Goal: Task Accomplishment & Management: Complete application form

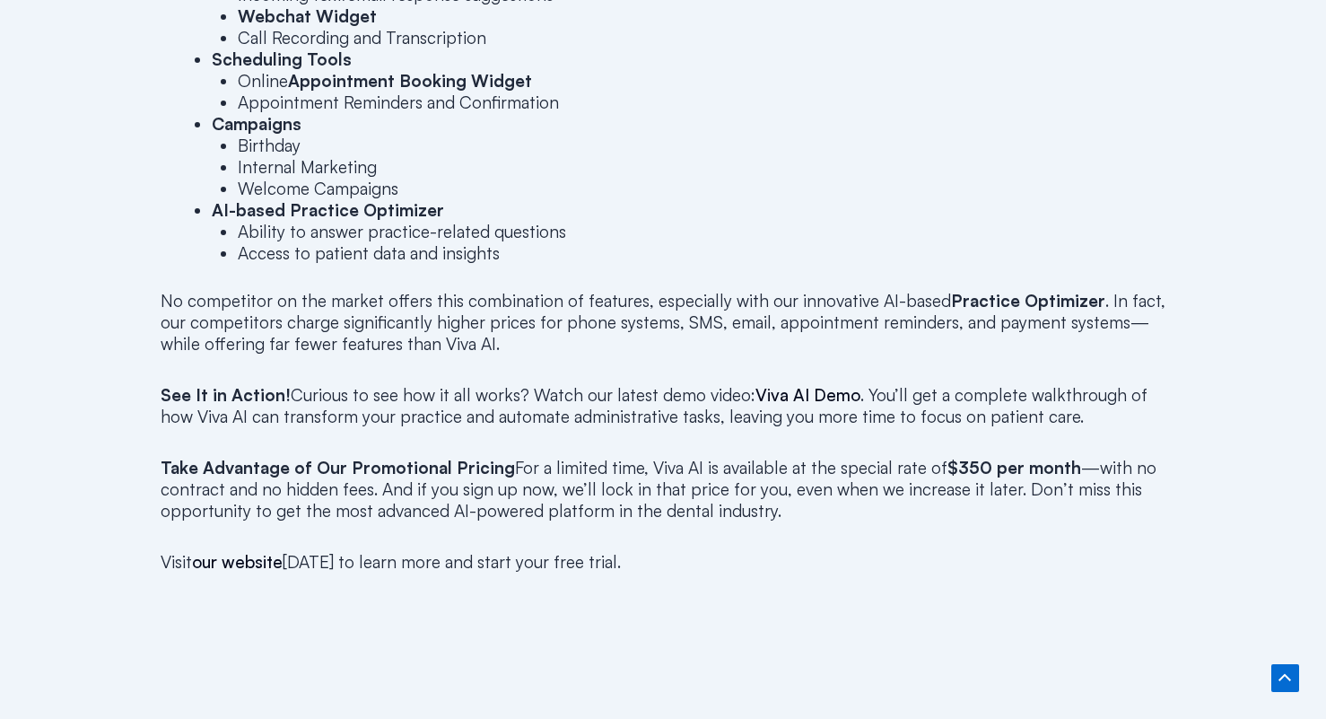
scroll to position [1255, 0]
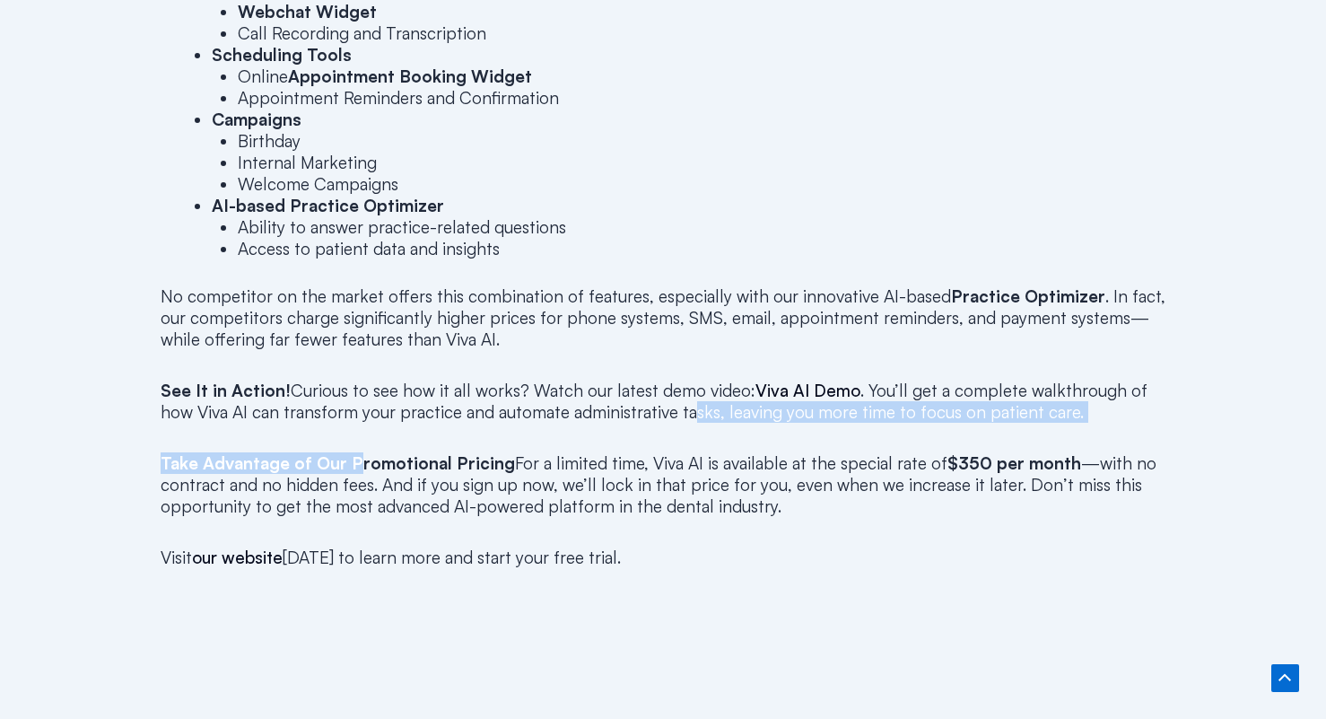
drag, startPoint x: 694, startPoint y: 405, endPoint x: 371, endPoint y: 426, distance: 323.6
click at [371, 426] on div "We’re thrilled to announce that Viva AI has just received a major update to our…" at bounding box center [663, 165] width 1005 height 967
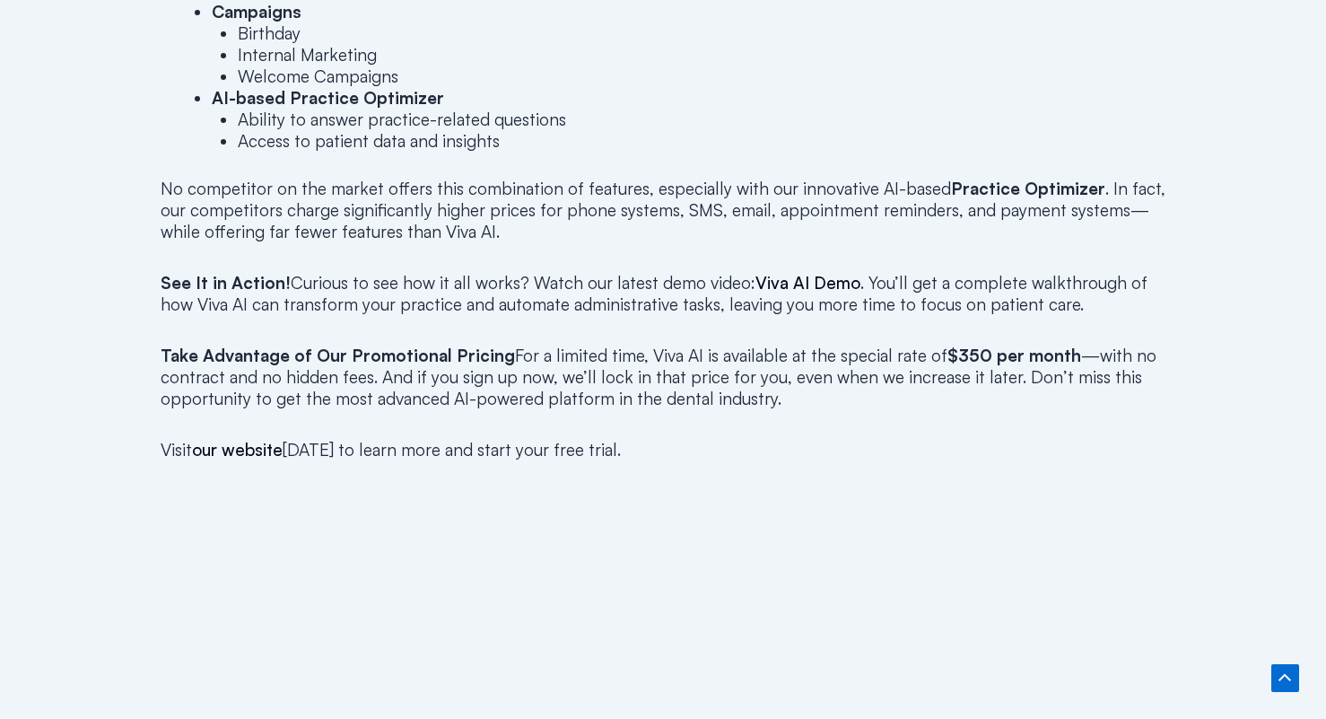
scroll to position [1362, 0]
click at [257, 449] on link "our website" at bounding box center [237, 451] width 91 height 22
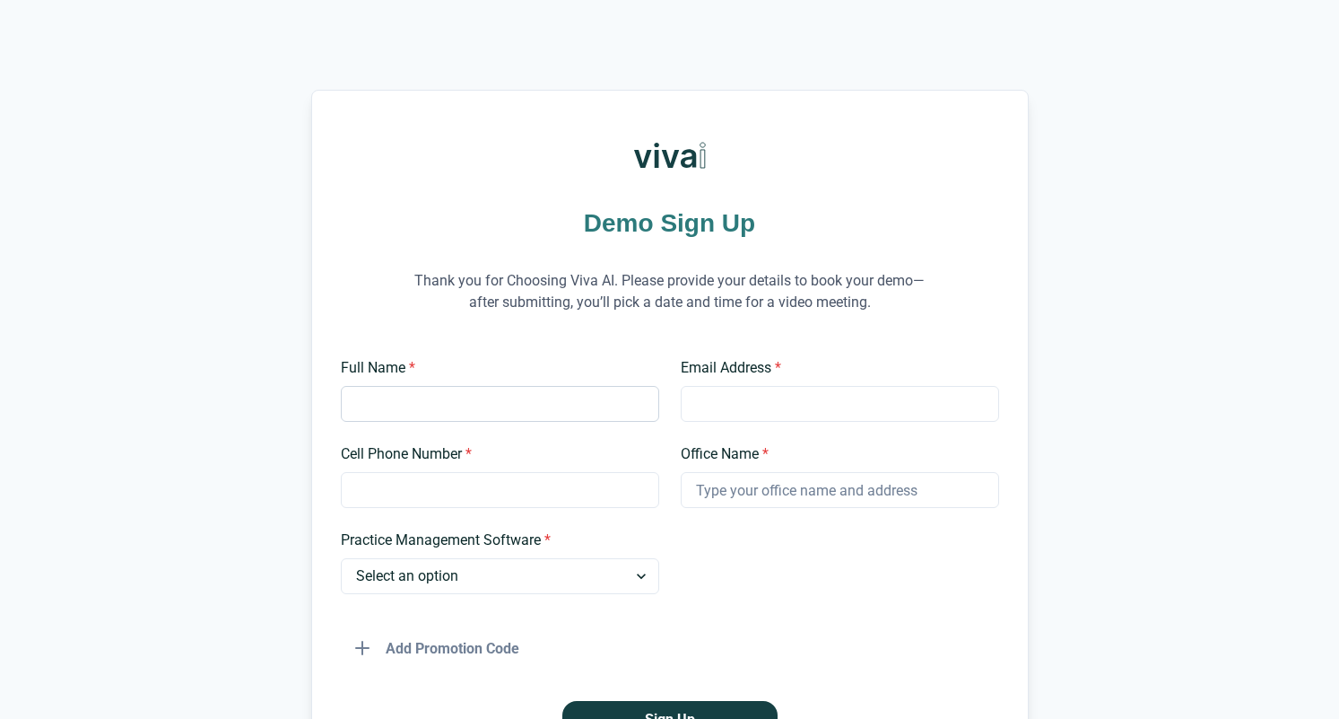
click at [481, 397] on input "Full Name *" at bounding box center [500, 404] width 318 height 36
type input "[PERSON_NAME]"
type input "[EMAIL_ADDRESS][DOMAIN_NAME]"
type input "8328789989"
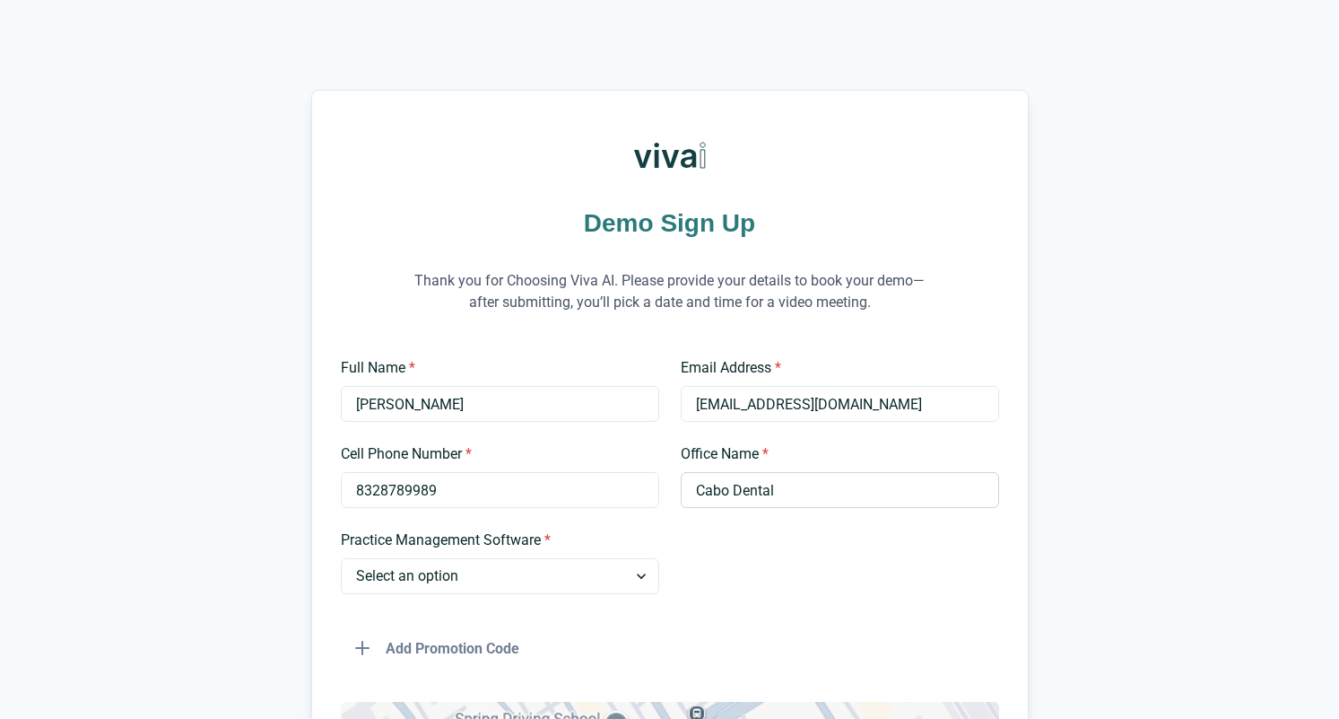
click at [824, 494] on input "Cabo Dental" at bounding box center [840, 490] width 318 height 36
click at [833, 492] on input "Cabo Dental" at bounding box center [840, 490] width 318 height 36
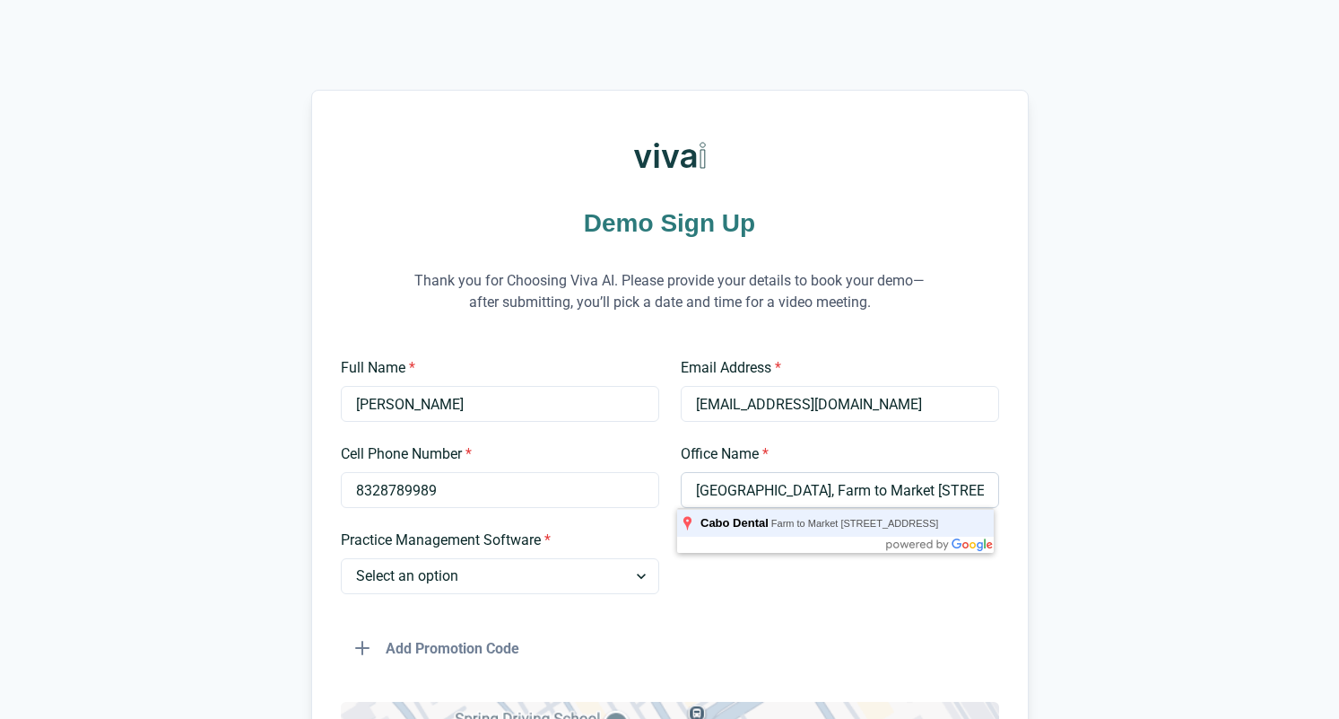
type input "Cabo Dental"
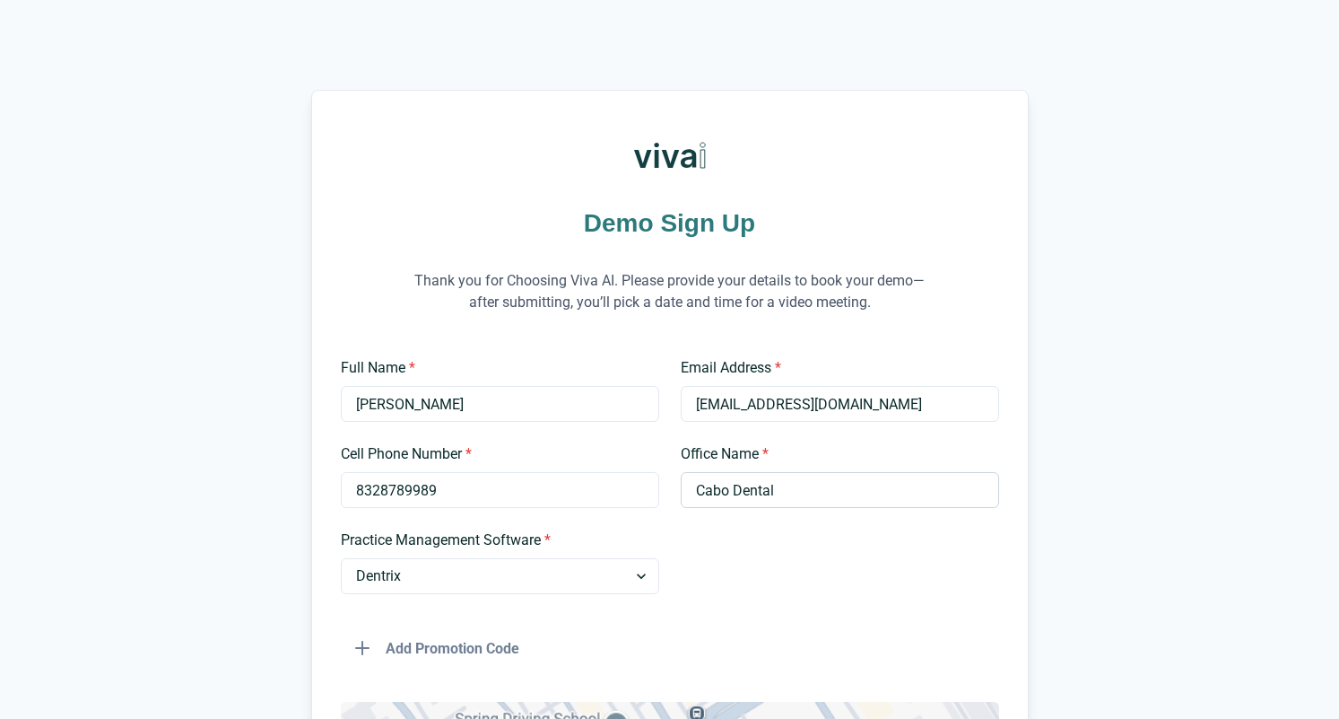
select select "Open Dental"
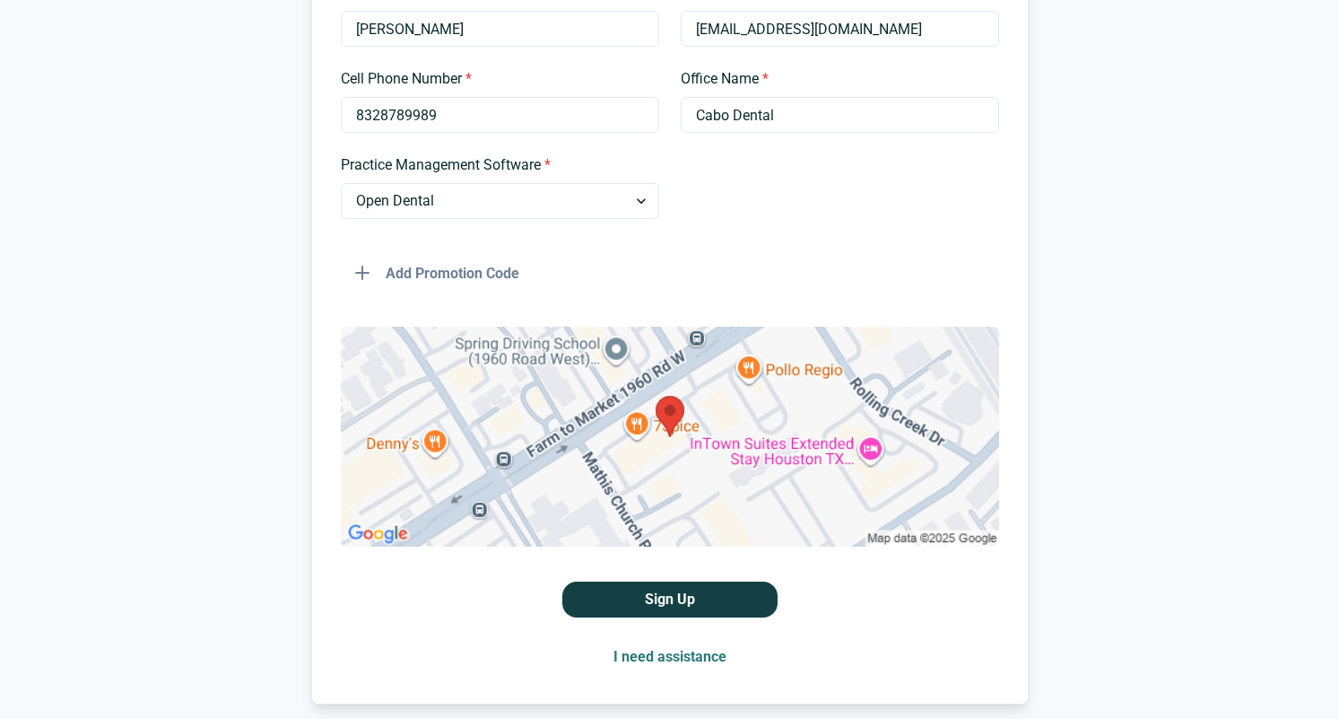
scroll to position [450, 0]
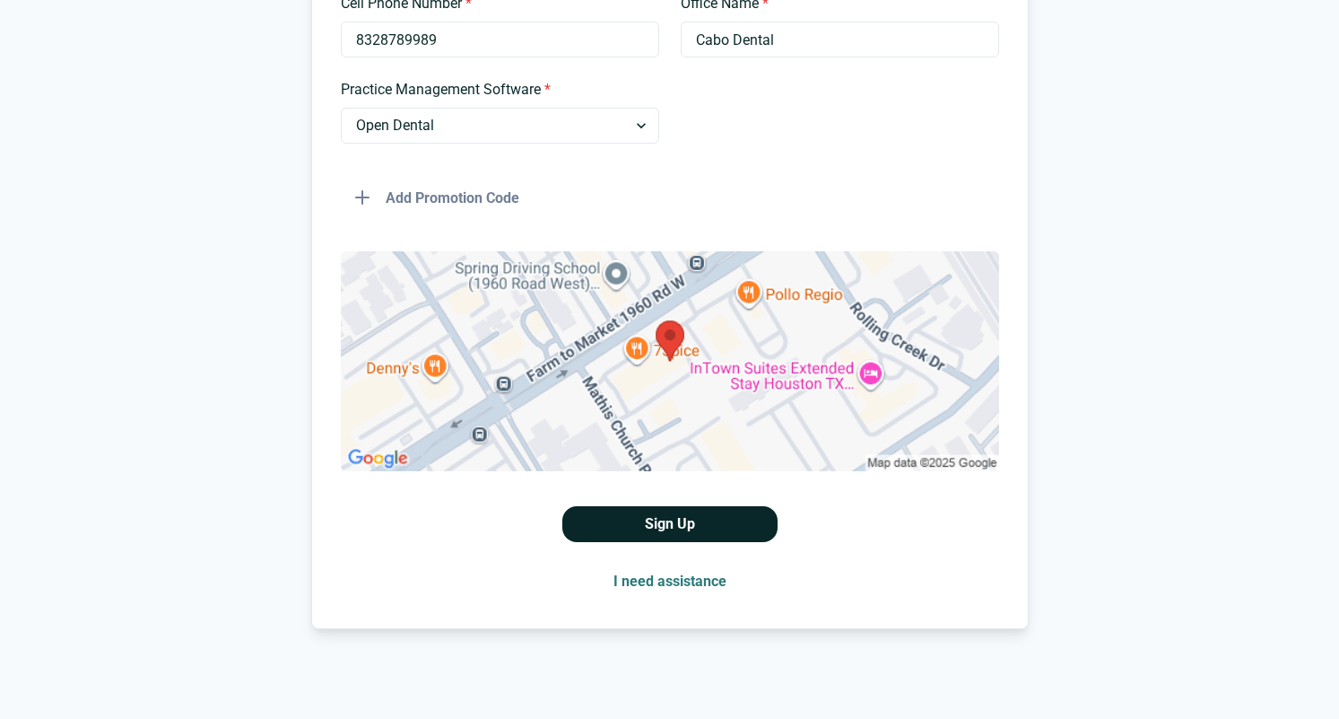
click at [680, 521] on button "Sign Up" at bounding box center [669, 524] width 215 height 36
